Goal: Task Accomplishment & Management: Manage account settings

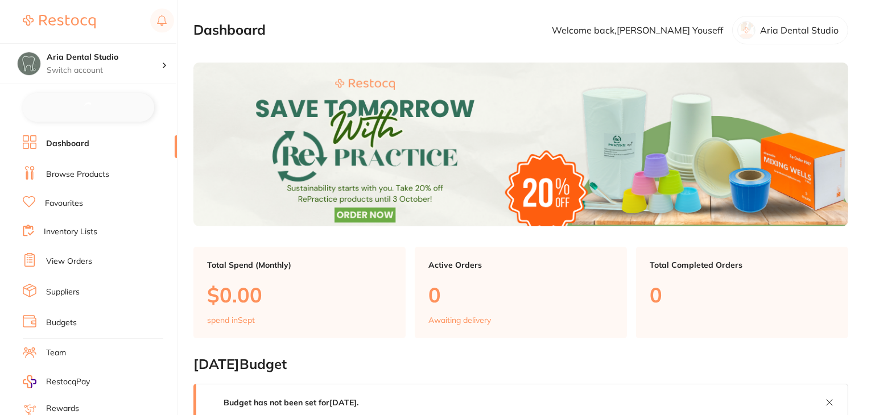
checkbox input "false"
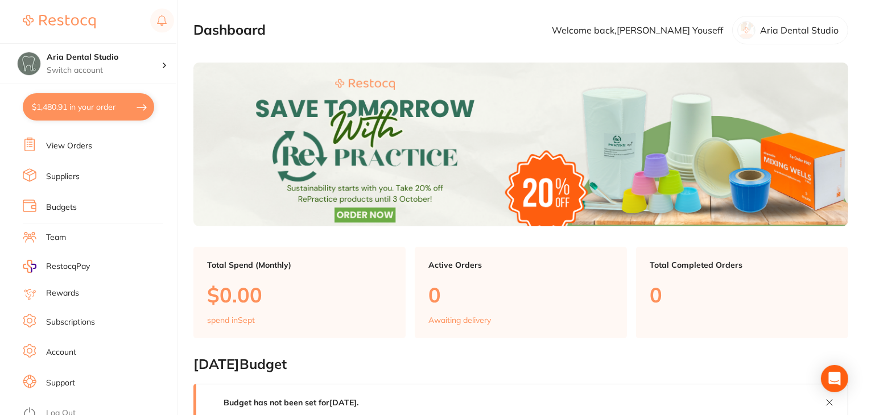
scroll to position [57, 0]
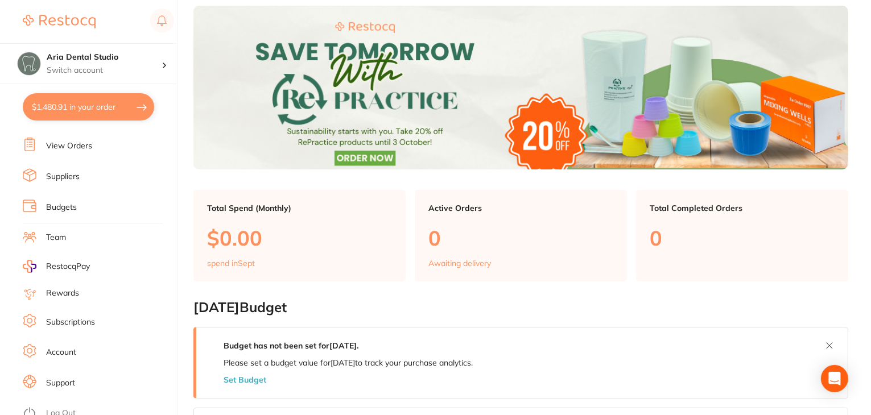
click at [65, 322] on li "Subscriptions" at bounding box center [100, 322] width 154 height 17
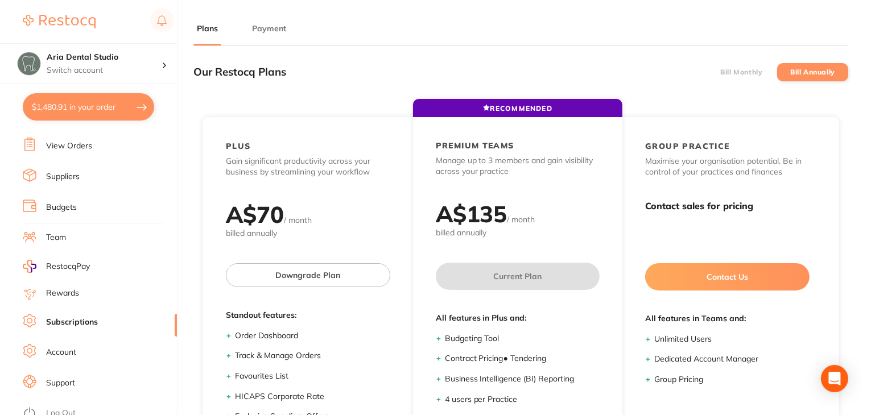
click at [267, 28] on button "Payment" at bounding box center [269, 28] width 41 height 11
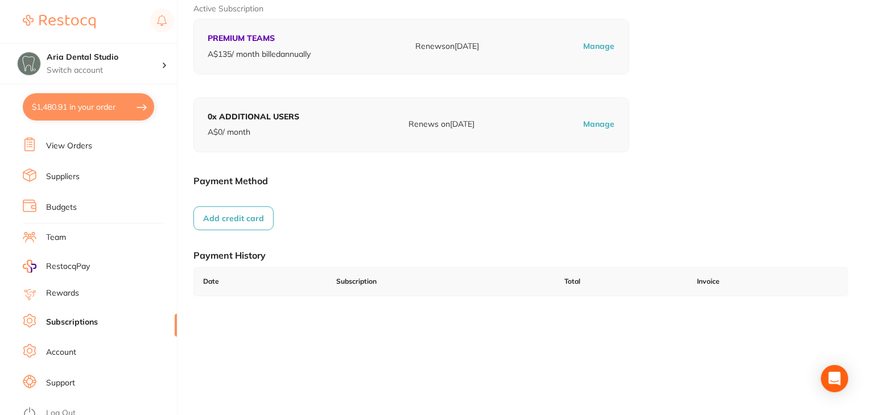
scroll to position [157, 0]
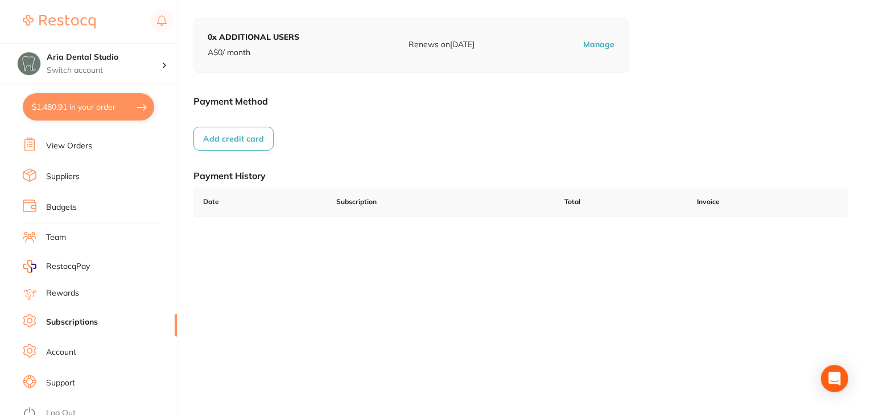
click at [61, 409] on link "Log Out" at bounding box center [61, 413] width 30 height 11
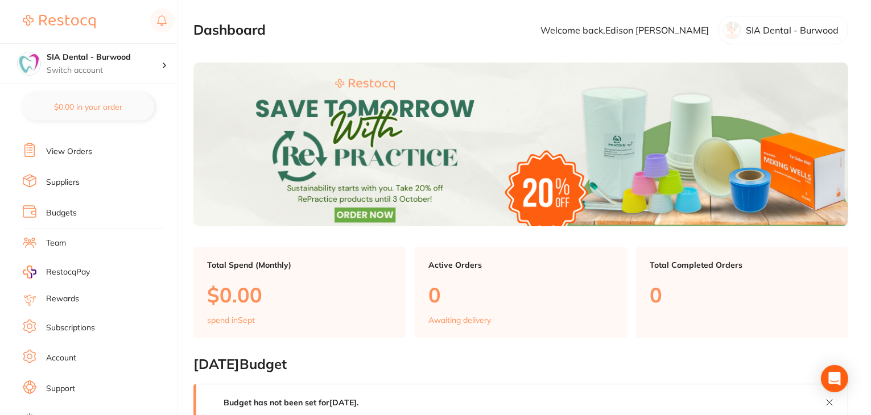
scroll to position [114, 0]
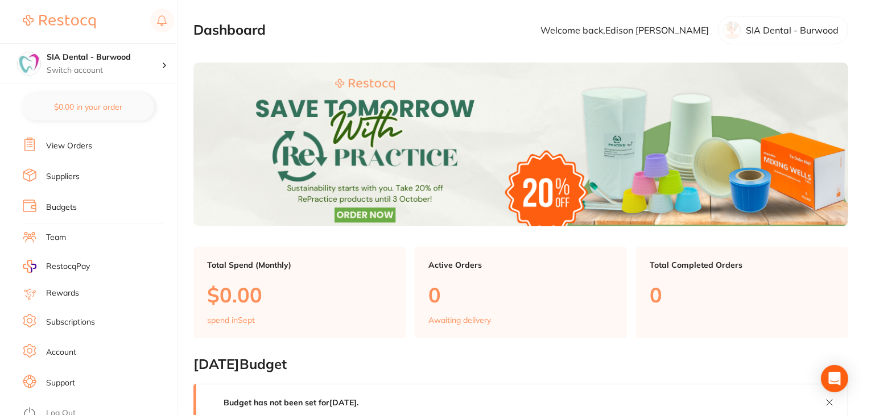
click at [60, 317] on link "Subscriptions" at bounding box center [70, 322] width 49 height 11
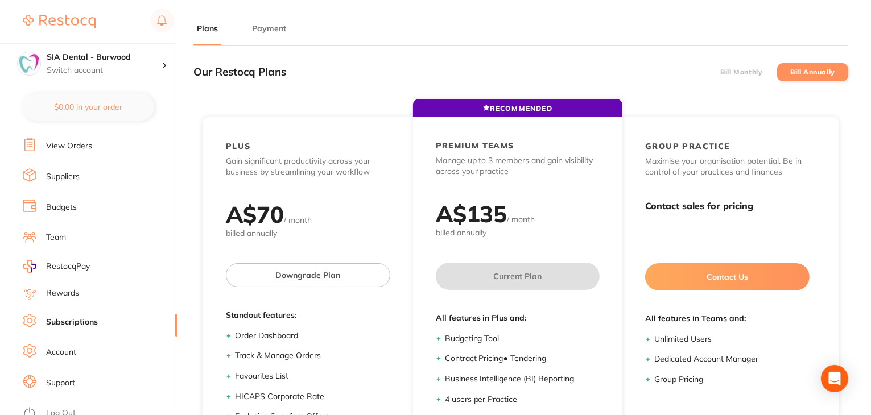
drag, startPoint x: 265, startPoint y: 24, endPoint x: 202, endPoint y: 185, distance: 172.5
click at [266, 24] on button "Payment" at bounding box center [269, 28] width 41 height 11
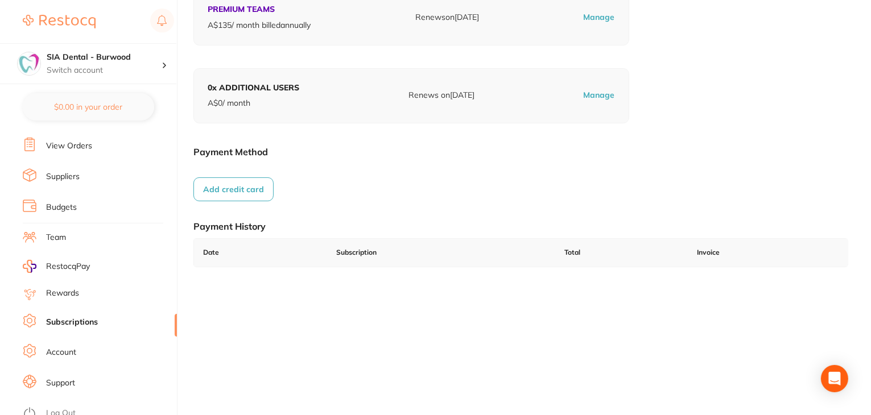
scroll to position [114, 0]
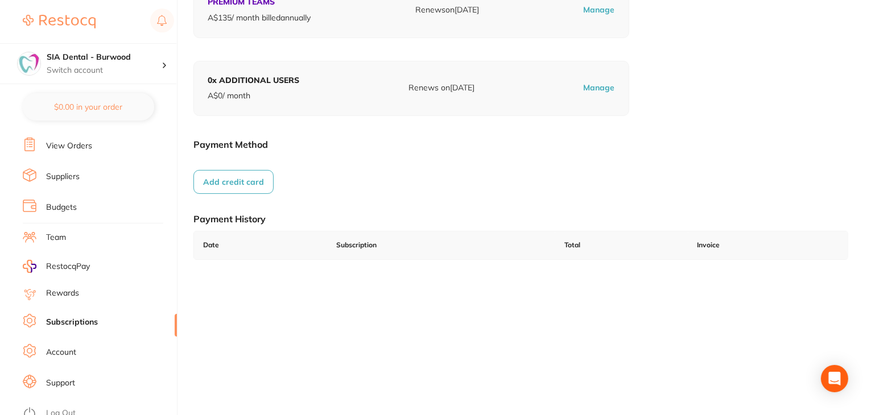
click at [60, 408] on link "Log Out" at bounding box center [61, 413] width 30 height 11
